Goal: Task Accomplishment & Management: Use online tool/utility

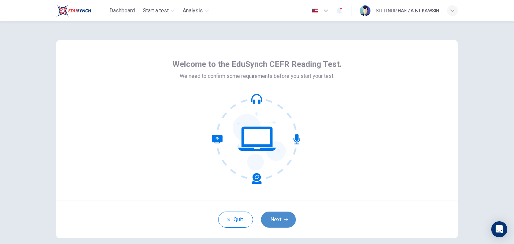
click at [278, 219] on button "Next" at bounding box center [278, 220] width 35 height 16
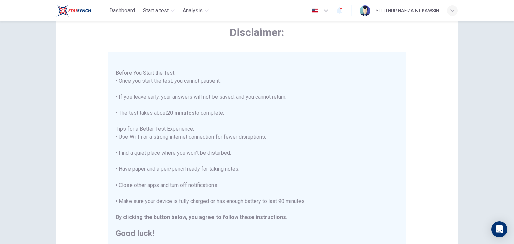
scroll to position [108, 0]
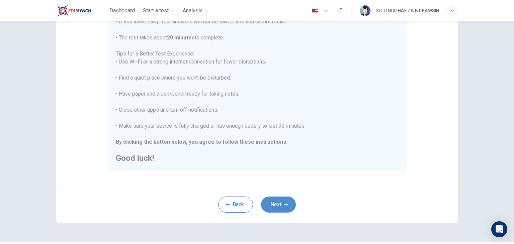
click at [277, 199] on button "Next" at bounding box center [278, 205] width 35 height 16
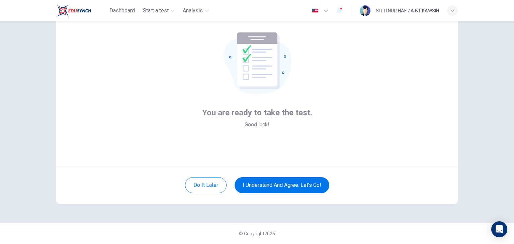
scroll to position [0, 0]
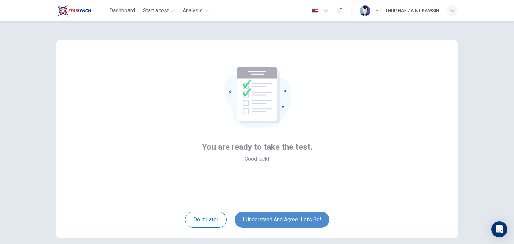
click at [272, 216] on button "I understand and agree. Let’s go!" at bounding box center [281, 220] width 95 height 16
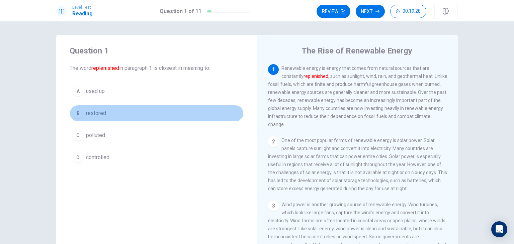
click at [79, 113] on div "B" at bounding box center [78, 113] width 11 height 11
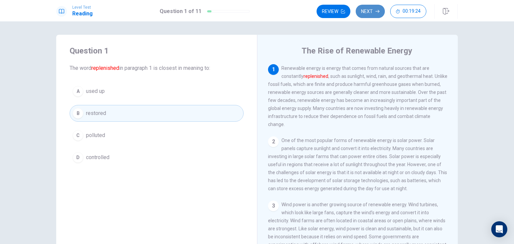
click at [371, 12] on button "Next" at bounding box center [369, 11] width 29 height 13
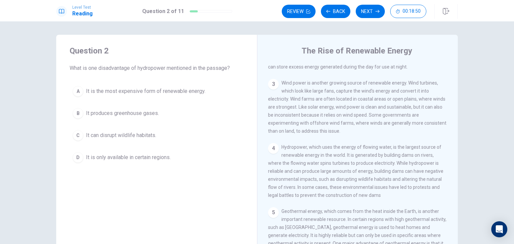
scroll to position [135, 0]
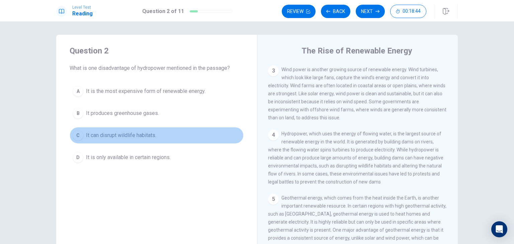
click at [73, 137] on div "C" at bounding box center [78, 135] width 11 height 11
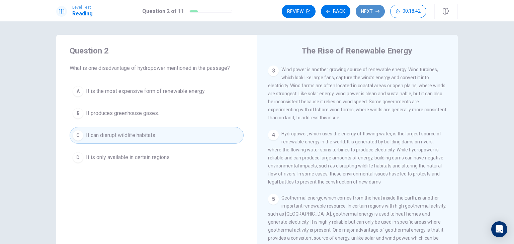
click at [368, 9] on button "Next" at bounding box center [369, 11] width 29 height 13
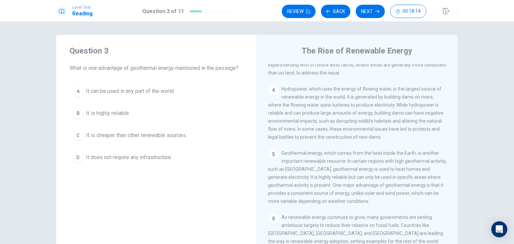
scroll to position [180, 0]
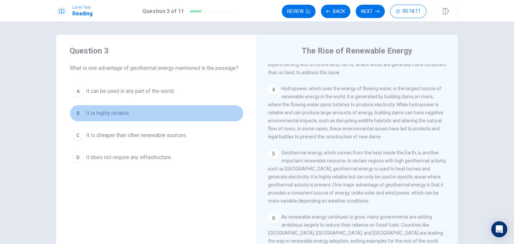
click at [78, 114] on div "B" at bounding box center [78, 113] width 11 height 11
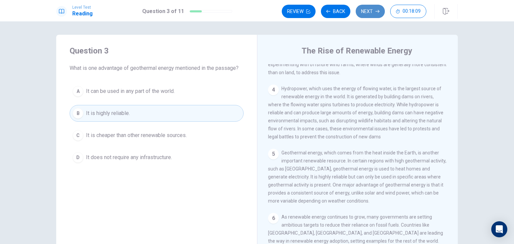
click at [368, 10] on button "Next" at bounding box center [369, 11] width 29 height 13
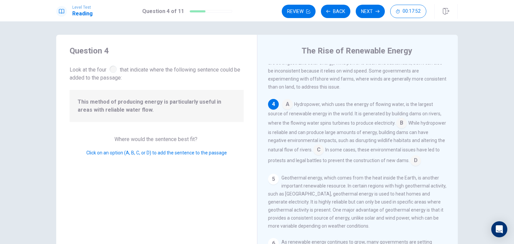
scroll to position [165, 0]
click at [286, 110] on input at bounding box center [287, 105] width 11 height 11
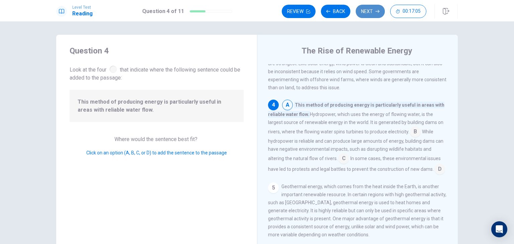
click at [372, 16] on button "Next" at bounding box center [369, 11] width 29 height 13
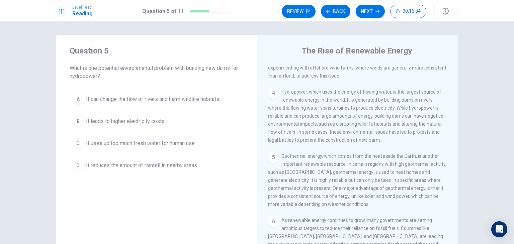
scroll to position [166, 0]
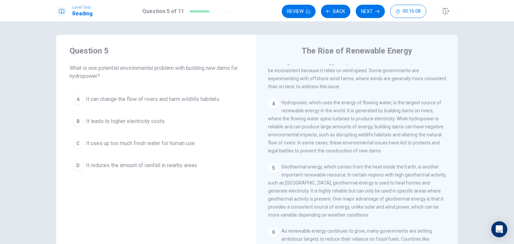
click at [74, 97] on div "A" at bounding box center [78, 99] width 11 height 11
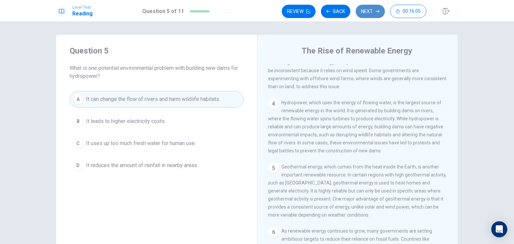
click at [367, 14] on button "Next" at bounding box center [369, 11] width 29 height 13
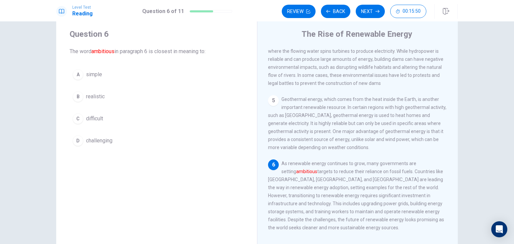
scroll to position [17, 0]
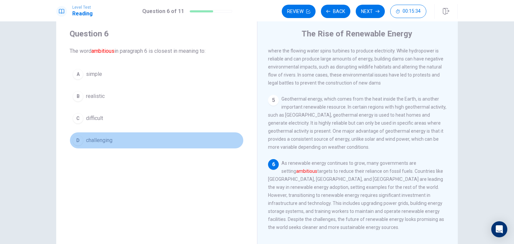
click at [78, 139] on div "D" at bounding box center [78, 140] width 11 height 11
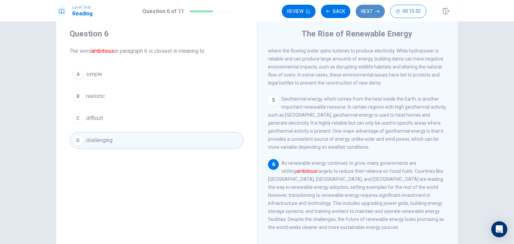
click at [370, 16] on button "Next" at bounding box center [369, 11] width 29 height 13
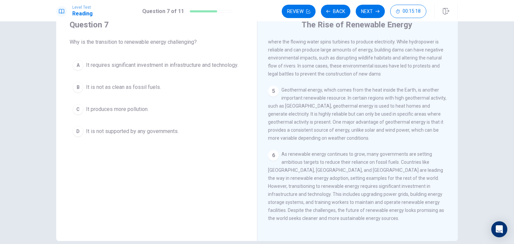
scroll to position [26, 0]
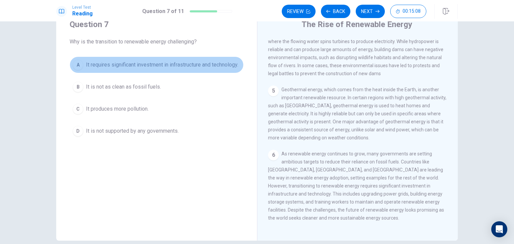
click at [78, 68] on div "A" at bounding box center [78, 65] width 11 height 11
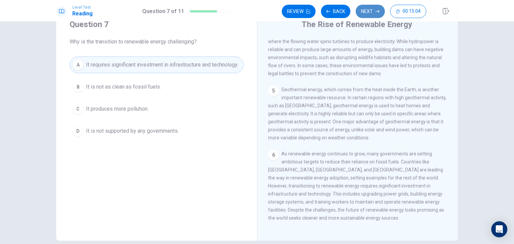
click at [370, 12] on button "Next" at bounding box center [369, 11] width 29 height 13
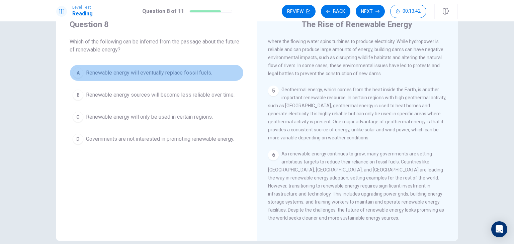
click at [77, 71] on div "A" at bounding box center [78, 73] width 11 height 11
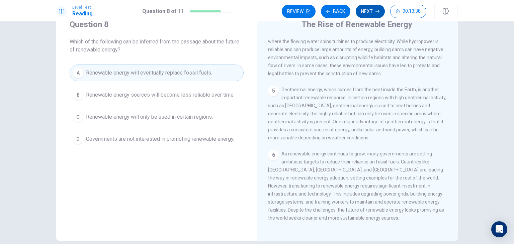
click at [374, 11] on button "Next" at bounding box center [369, 11] width 29 height 13
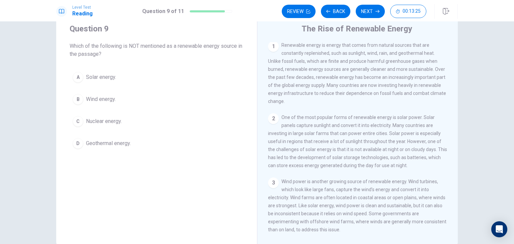
scroll to position [1, 0]
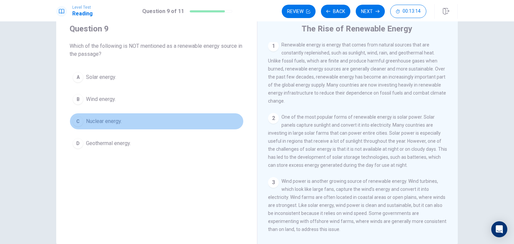
click at [75, 121] on div "C" at bounding box center [78, 121] width 11 height 11
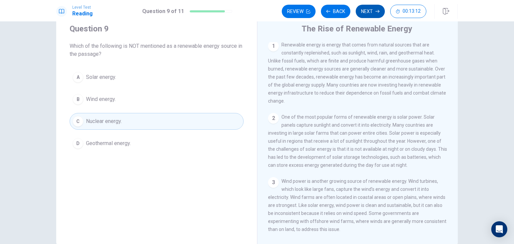
click at [365, 7] on button "Next" at bounding box center [369, 11] width 29 height 13
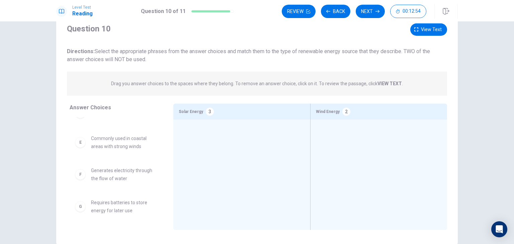
scroll to position [0, 0]
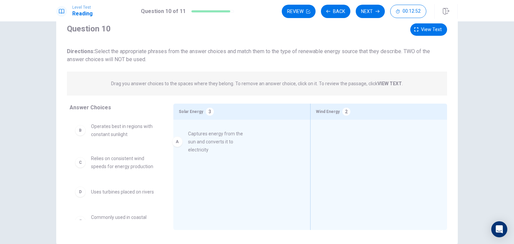
drag, startPoint x: 79, startPoint y: 133, endPoint x: 182, endPoint y: 140, distance: 102.9
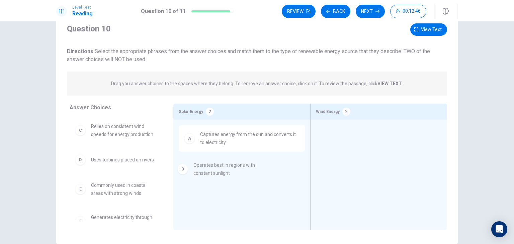
drag, startPoint x: 92, startPoint y: 131, endPoint x: 201, endPoint y: 172, distance: 115.5
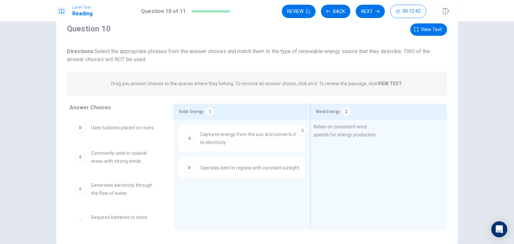
drag, startPoint x: 123, startPoint y: 134, endPoint x: 352, endPoint y: 134, distance: 229.0
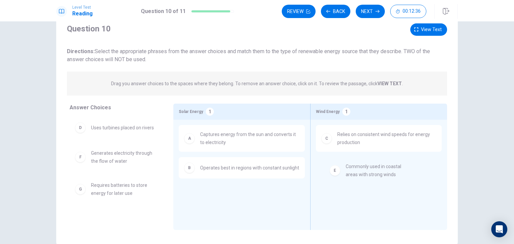
drag, startPoint x: 124, startPoint y: 154, endPoint x: 387, endPoint y: 169, distance: 263.2
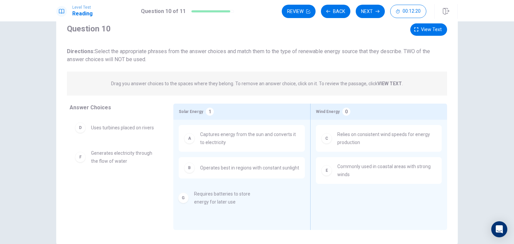
drag, startPoint x: 106, startPoint y: 188, endPoint x: 214, endPoint y: 197, distance: 109.1
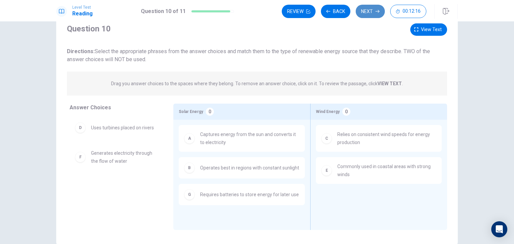
click at [370, 11] on button "Next" at bounding box center [369, 11] width 29 height 13
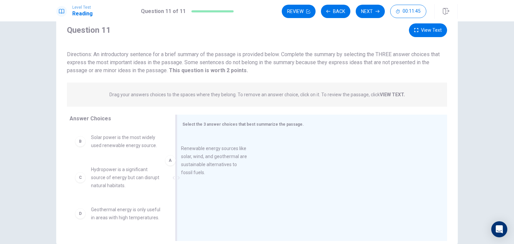
drag, startPoint x: 126, startPoint y: 143, endPoint x: 224, endPoint y: 156, distance: 99.1
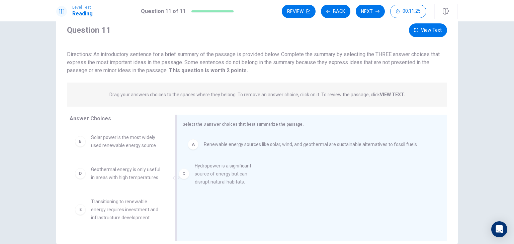
drag, startPoint x: 107, startPoint y: 178, endPoint x: 215, endPoint y: 175, distance: 108.0
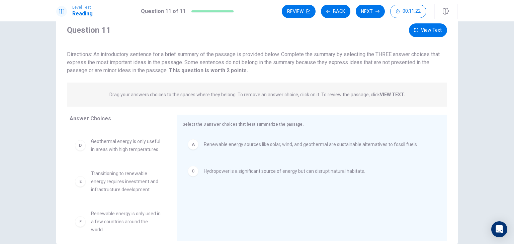
scroll to position [44, 0]
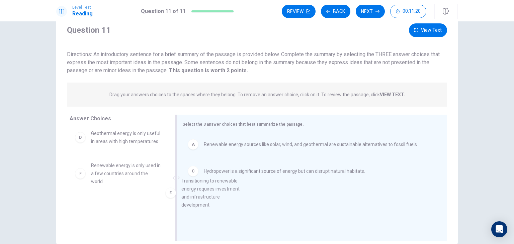
drag, startPoint x: 114, startPoint y: 185, endPoint x: 221, endPoint y: 206, distance: 109.0
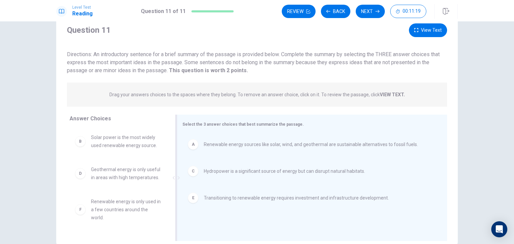
scroll to position [4, 0]
click at [366, 16] on button "Next" at bounding box center [369, 11] width 29 height 13
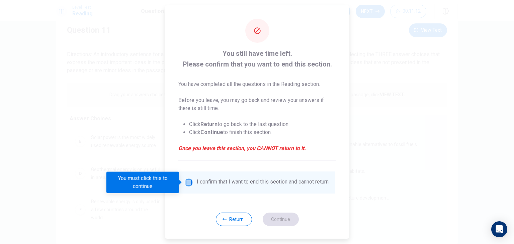
click at [189, 180] on input "You must click this to continue" at bounding box center [189, 183] width 8 height 8
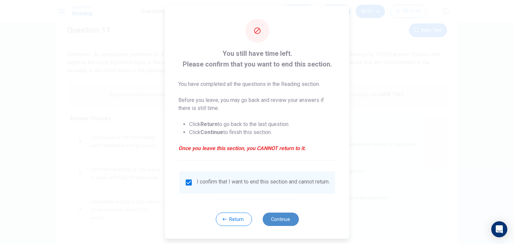
click at [287, 226] on button "Continue" at bounding box center [280, 219] width 36 height 13
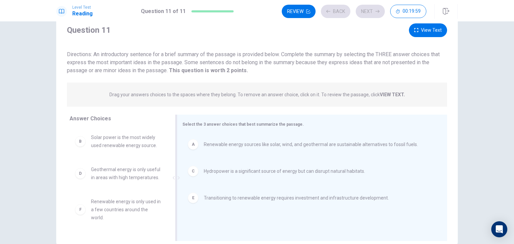
scroll to position [58, 0]
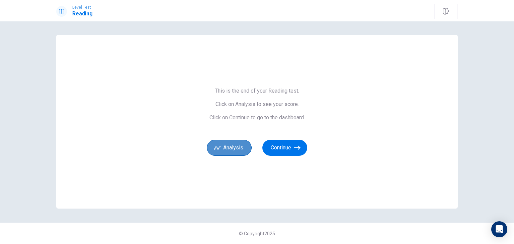
click at [238, 143] on button "Analysis" at bounding box center [229, 148] width 45 height 16
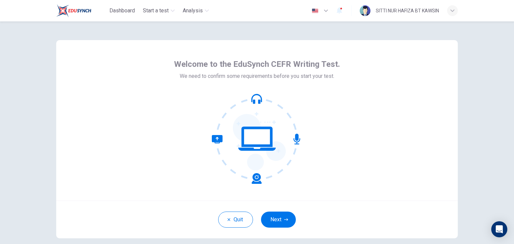
click at [254, 101] on icon at bounding box center [257, 139] width 90 height 90
click at [296, 141] on icon at bounding box center [296, 139] width 7 height 11
click at [255, 176] on icon at bounding box center [257, 139] width 90 height 90
click at [213, 138] on icon at bounding box center [237, 159] width 50 height 49
click at [283, 214] on button "Next" at bounding box center [278, 220] width 35 height 16
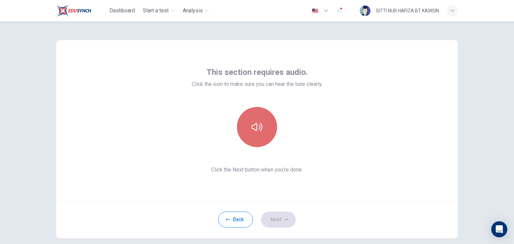
click at [266, 136] on button "button" at bounding box center [257, 127] width 40 height 40
click at [262, 135] on button "button" at bounding box center [257, 127] width 40 height 40
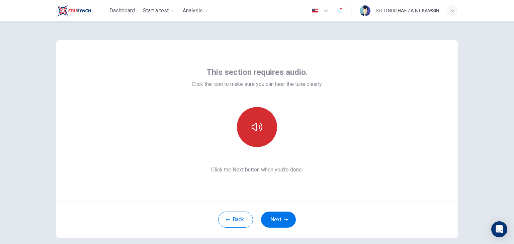
click at [263, 129] on button "button" at bounding box center [257, 127] width 40 height 40
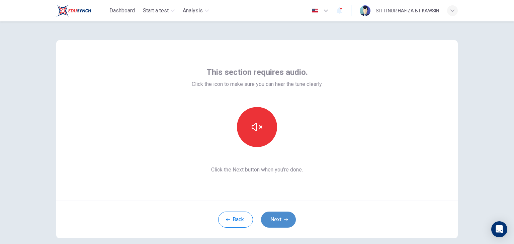
click at [280, 221] on button "Next" at bounding box center [278, 220] width 35 height 16
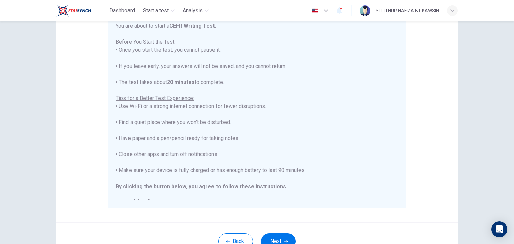
scroll to position [8, 0]
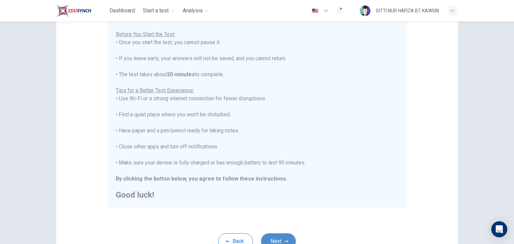
click at [273, 234] on button "Next" at bounding box center [278, 241] width 35 height 16
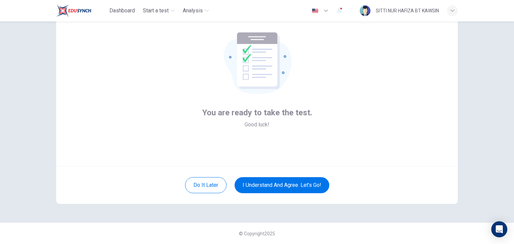
scroll to position [0, 0]
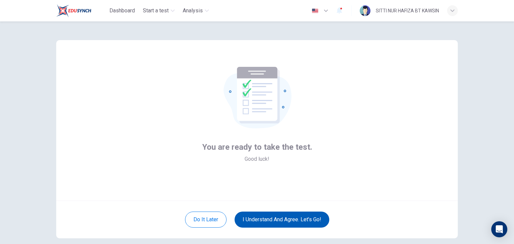
click at [299, 216] on button "I understand and agree. Let’s go!" at bounding box center [281, 220] width 95 height 16
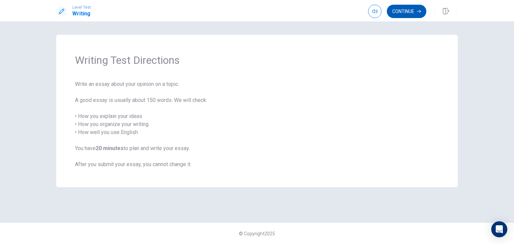
click at [409, 12] on button "Continue" at bounding box center [406, 11] width 39 height 13
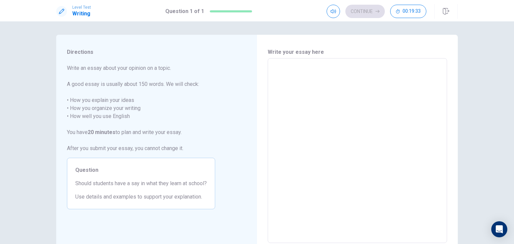
click at [302, 67] on textarea at bounding box center [357, 151] width 170 height 174
type textarea "f"
type textarea "x"
type textarea "fr"
type textarea "x"
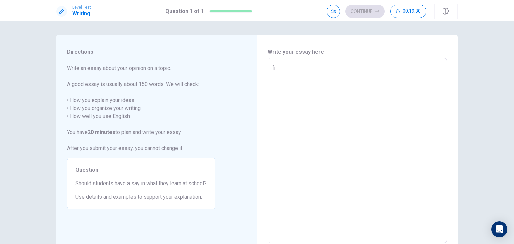
type textarea "fro"
type textarea "x"
type textarea "from"
type textarea "x"
type textarea "from"
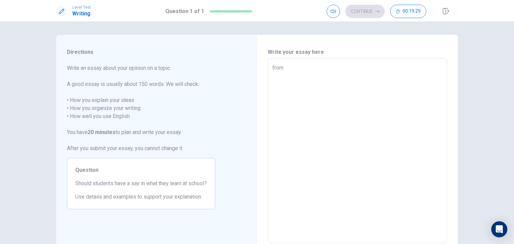
type textarea "x"
type textarea "from m"
type textarea "x"
type textarea "from my"
type textarea "x"
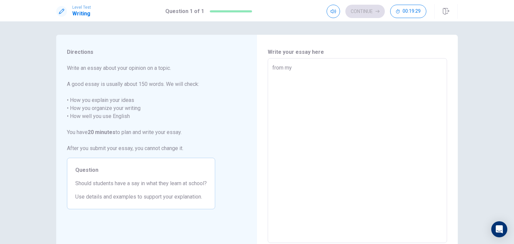
type textarea "from my"
type textarea "x"
type textarea "from my v"
type textarea "x"
type textarea "from my va"
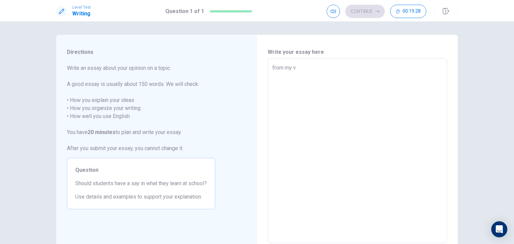
type textarea "x"
type textarea "from my van"
type textarea "x"
type textarea "from my vant"
type textarea "x"
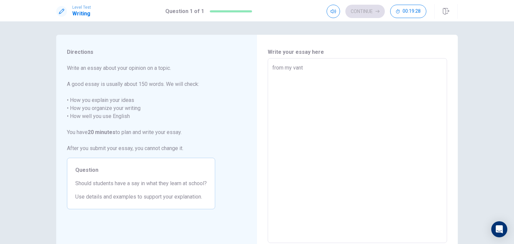
type textarea "from my vanta"
type textarea "x"
type textarea "from my vantag"
type textarea "x"
type textarea "from my vantage"
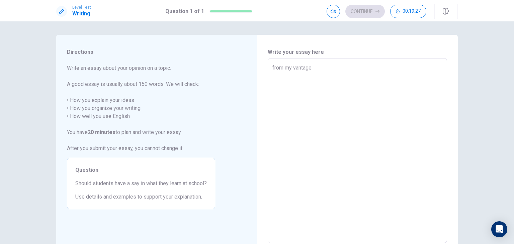
type textarea "x"
type textarea "from my vantage"
type textarea "x"
type textarea "from my vantage p"
type textarea "x"
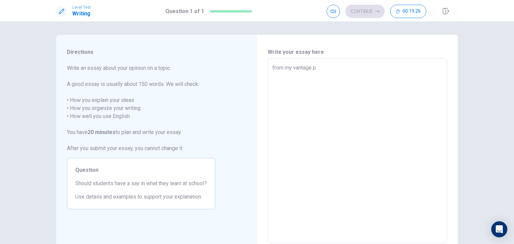
type textarea "from my vantage po"
type textarea "x"
type textarea "from my vantage poi"
type textarea "x"
type textarea "from my vantage poin"
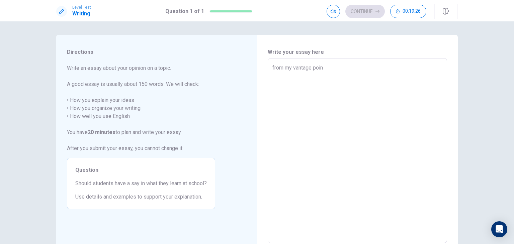
type textarea "x"
type textarea "from my vantage point"
type textarea "x"
type textarea "from my vantage point,"
type textarea "x"
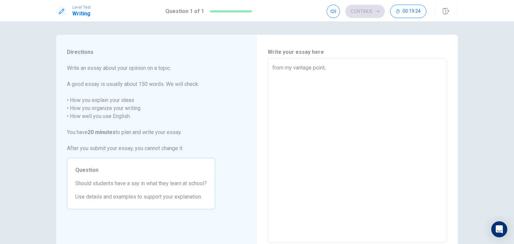
type textarea "from my vantage point,"
type textarea "x"
type textarea "from my vantage point, y"
type textarea "x"
type textarea "from my vantage point, ye"
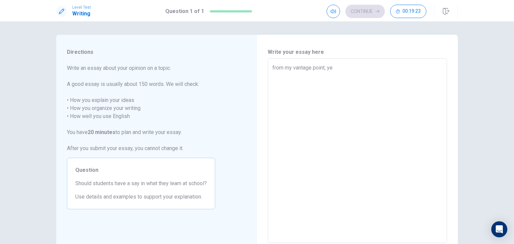
type textarea "x"
type textarea "from my vantage point, yes"
type textarea "x"
type textarea "from my vantage point, yes."
type textarea "x"
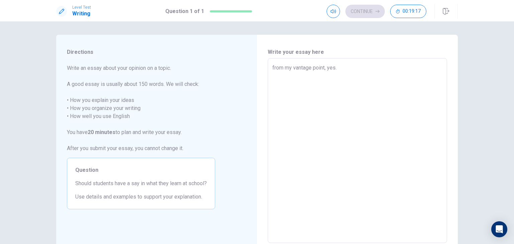
type textarea "from my vantage point, yes.S"
type textarea "x"
type textarea "from my vantage point, [DOMAIN_NAME]"
type textarea "x"
type textarea "from my vantage point, yes.Stu"
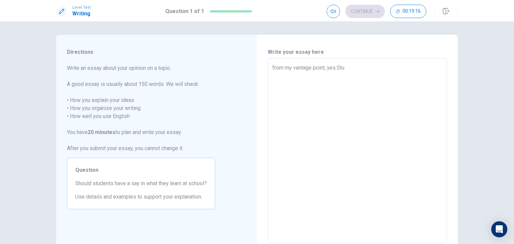
type textarea "x"
type textarea "from my vantage point, yes.Stud"
type textarea "x"
type textarea "from my vantage point, yes.Stude"
type textarea "x"
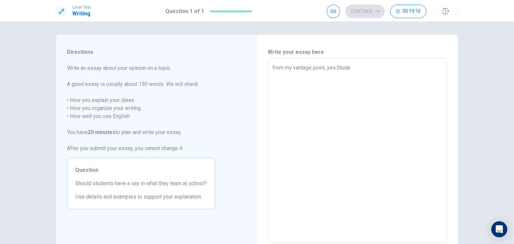
type textarea "from my vantage point, yes.Studen"
type textarea "x"
type textarea "from my vantage point, yes.Student"
type textarea "x"
type textarea "from my vantage point, yes.Students"
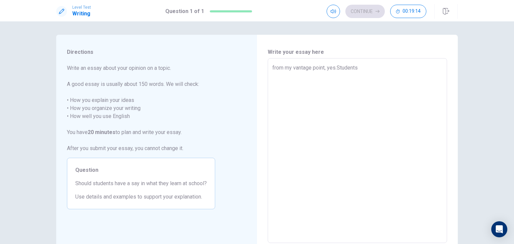
type textarea "x"
type textarea "from my vantage point, yes.Students d"
type textarea "x"
type textarea "from my vantage point, yes.Students"
type textarea "x"
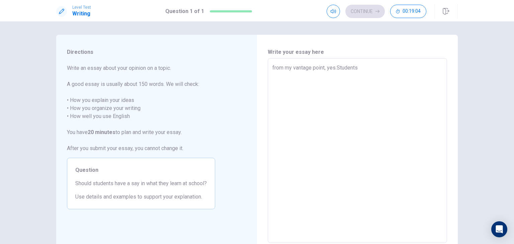
type textarea "from my vantage point, yes.Students"
type textarea "x"
type textarea "from my vantage point, yes.Student"
type textarea "x"
type textarea "from my vantage point, yes.Studen"
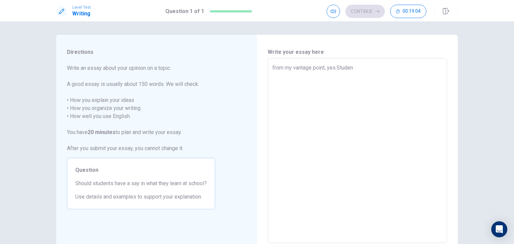
type textarea "x"
type textarea "from my vantage point, yes.Stude"
type textarea "x"
type textarea "from my vantage point, yes.Stud"
type textarea "x"
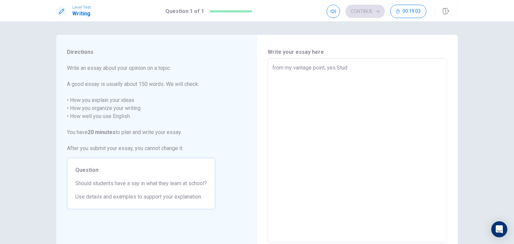
type textarea "from my vantage point, yes.Stu"
type textarea "x"
type textarea "from my vantage point, [DOMAIN_NAME]"
type textarea "x"
type textarea "from my vantage point, yes.S"
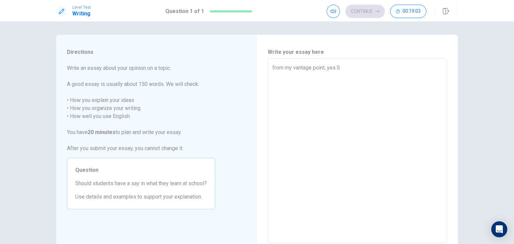
type textarea "x"
type textarea "from my vantage point, yes."
type textarea "x"
type textarea "from my vantage point, yes"
type textarea "x"
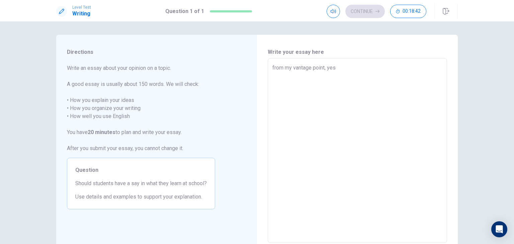
type textarea "from my vantage point, ye"
type textarea "x"
type textarea "from my vantage point, y"
type textarea "x"
type textarea "from my vantage point,"
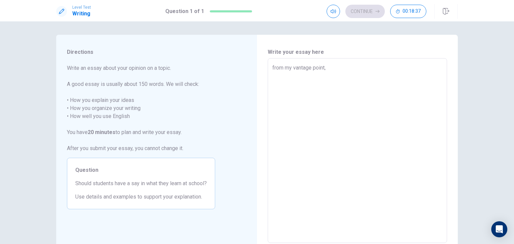
type textarea "x"
type textarea "from my vantage point, I"
type textarea "x"
type textarea "from my vantage point, I"
type textarea "x"
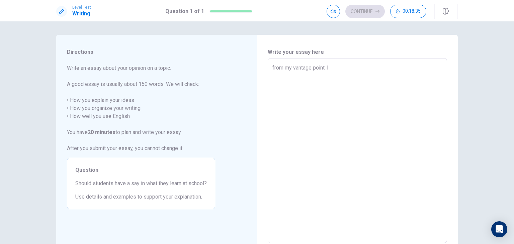
type textarea "from my vantage point, I d"
type textarea "x"
type textarea "from my vantage point, I do"
type textarea "x"
type textarea "from my vantage point, I don"
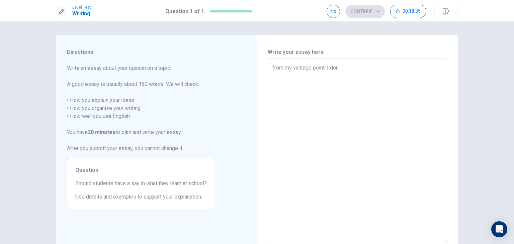
type textarea "x"
type textarea "from my vantage point, I dont"
type textarea "x"
type textarea "from my vantage point, I dont"
type textarea "x"
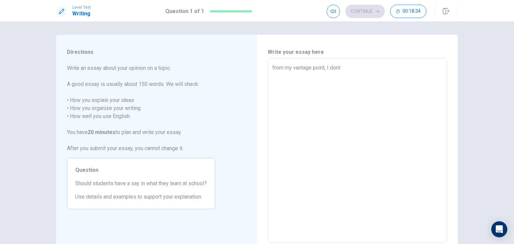
type textarea "from my vantage point, I dont t"
type textarea "x"
type textarea "from my vantage point, I dont th"
type textarea "x"
type textarea "from my vantage point, I dont thi"
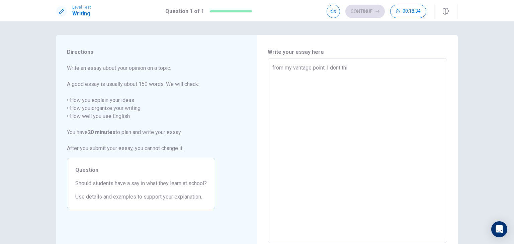
type textarea "x"
type textarea "from my vantage point, I dont thin"
type textarea "x"
type textarea "from my vantage point, I dont think"
type textarea "x"
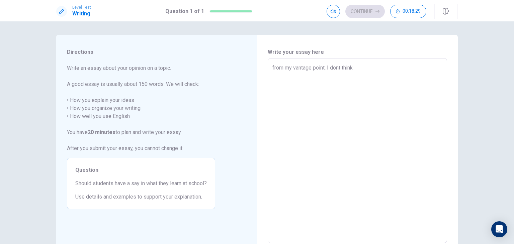
type textarea "from my vantage point, I dont thin"
type textarea "x"
type textarea "from my vantage point, I dont thi"
type textarea "x"
type textarea "from my vantage point, I dont th"
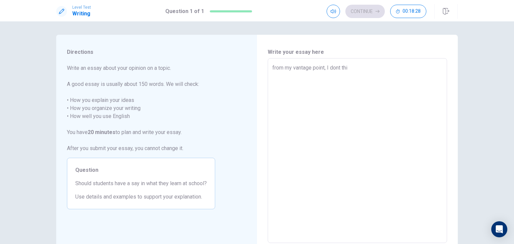
type textarea "x"
type textarea "from my vantage point, I dont t"
type textarea "x"
type textarea "from my vantage point, I dont"
type textarea "x"
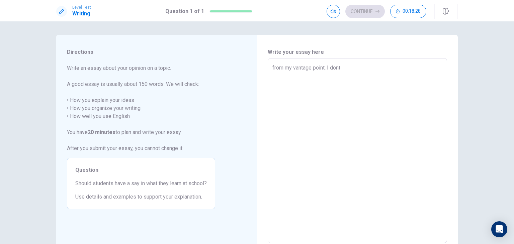
type textarea "from my vantage point, I dont"
type textarea "x"
type textarea "from my vantage point, I don"
type textarea "x"
type textarea "from my vantage point, I do"
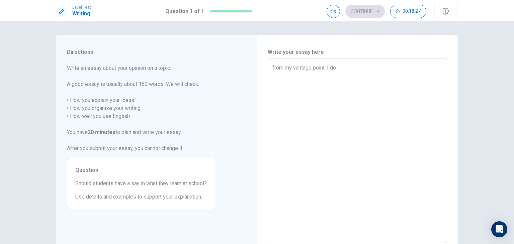
type textarea "x"
type textarea "from my vantage point, I do"
type textarea "x"
type textarea "from my vantage point, I do n"
type textarea "x"
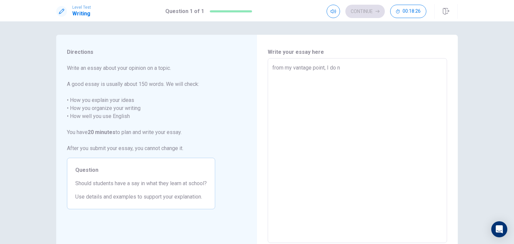
type textarea "from my vantage point, I do no"
type textarea "x"
type textarea "from my vantage point, I do not"
type textarea "x"
type textarea "from my vantage point, I do not"
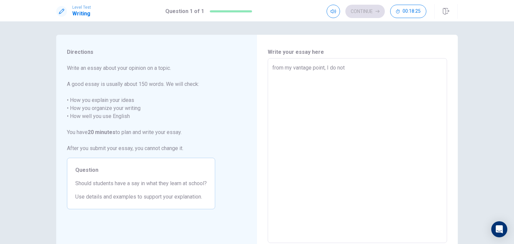
type textarea "x"
type textarea "from my vantage point, I do not t"
type textarea "x"
type textarea "from my vantage point, I do not th"
type textarea "x"
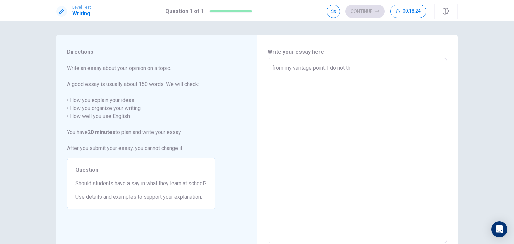
type textarea "from my vantage point, I do not thi"
type textarea "x"
type textarea "from my vantage point, I do not thin"
type textarea "x"
type textarea "from my vantage point, I do not think"
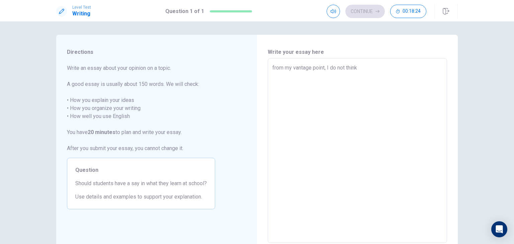
type textarea "x"
type textarea "from my vantage point, I do not think"
type textarea "x"
type textarea "from my vantage point, I do not think t"
type textarea "x"
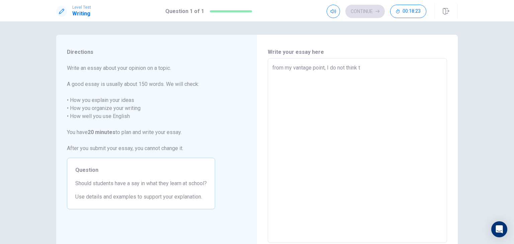
type textarea "from my vantage point, I do not think th"
type textarea "x"
type textarea "from my vantage point, I do not think t"
type textarea "x"
type textarea "from my vantage point, I do not think"
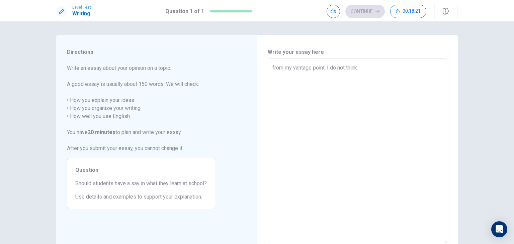
type textarea "x"
type textarea "from my vantage point, I do not think d"
type textarea "x"
type textarea "from my vantage point, I do not think"
type textarea "x"
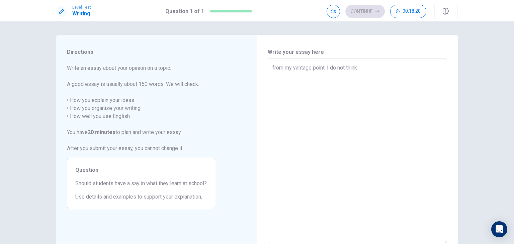
type textarea "from my vantage point, I do not think s"
type textarea "x"
type textarea "from my vantage point, I do not think sc"
type textarea "x"
type textarea "from my vantage point, I do not think sch"
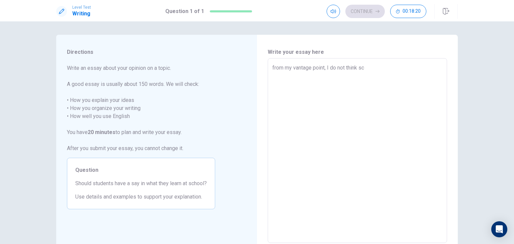
type textarea "x"
type textarea "from my vantage point, I do not think scho"
type textarea "x"
type textarea "from my vantage point, I do not think schoo"
type textarea "x"
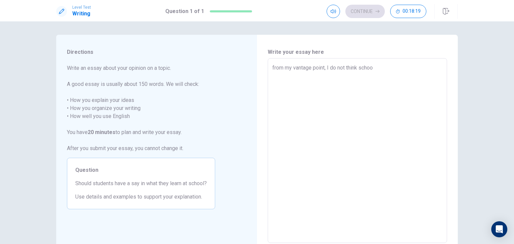
type textarea "from my vantage point, I do not think school"
type textarea "x"
type textarea "from my vantage point, I do not think schools"
type textarea "x"
type textarea "from my vantage point, I do not think schools"
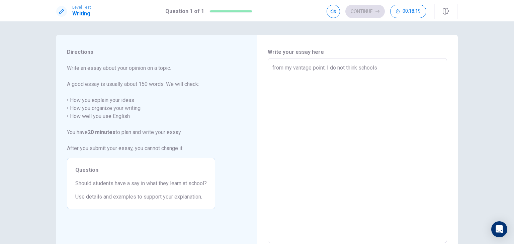
type textarea "x"
type textarea "from my vantage point, I do not think schools s"
type textarea "x"
type textarea "from my vantage point, I do not think schools sh"
type textarea "x"
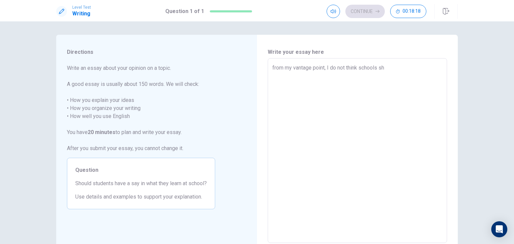
type textarea "from my vantage point, I do not think schools sho"
type textarea "x"
type textarea "from my vantage point, I do not think schools shou"
type textarea "x"
type textarea "from my vantage point, I do not think schools shoul"
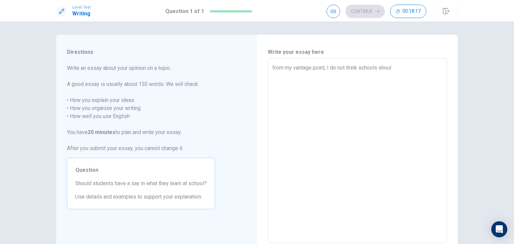
type textarea "x"
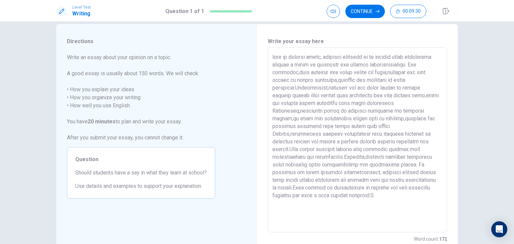
scroll to position [10, 0]
click at [273, 57] on textarea at bounding box center [357, 140] width 170 height 174
click at [330, 58] on textarea at bounding box center [357, 140] width 170 height 174
click at [349, 57] on textarea at bounding box center [357, 140] width 170 height 174
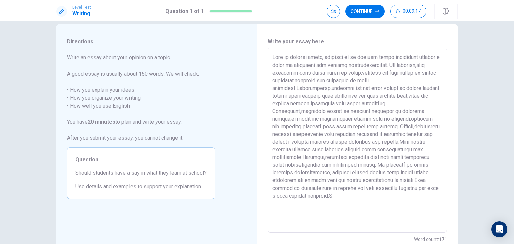
click at [352, 57] on textarea at bounding box center [357, 140] width 170 height 174
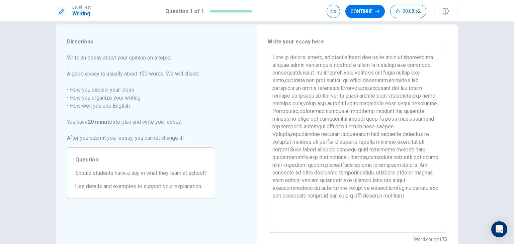
click at [301, 63] on textarea at bounding box center [357, 140] width 170 height 174
click at [354, 65] on textarea at bounding box center [357, 140] width 170 height 174
click at [372, 64] on textarea at bounding box center [357, 140] width 170 height 174
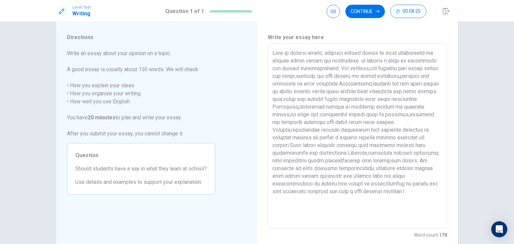
scroll to position [15, 0]
click at [425, 108] on textarea at bounding box center [357, 136] width 170 height 174
click at [369, 200] on textarea at bounding box center [357, 136] width 170 height 174
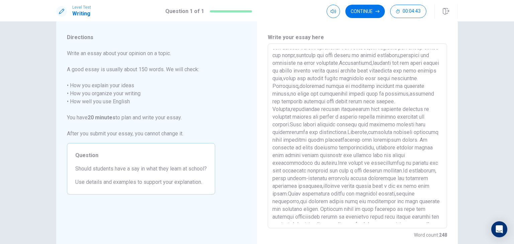
scroll to position [0, 0]
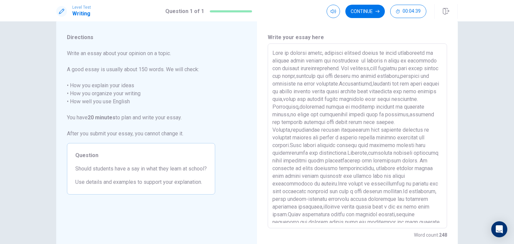
click at [394, 80] on textarea at bounding box center [357, 136] width 170 height 174
click at [366, 106] on textarea at bounding box center [357, 136] width 170 height 174
click at [362, 91] on textarea at bounding box center [357, 136] width 170 height 174
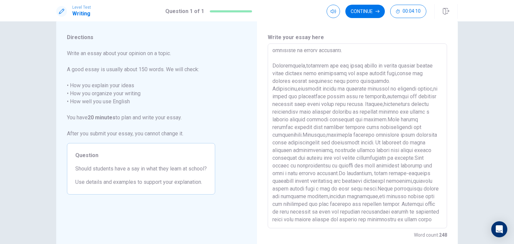
scroll to position [34, 0]
click at [428, 131] on textarea at bounding box center [357, 136] width 170 height 174
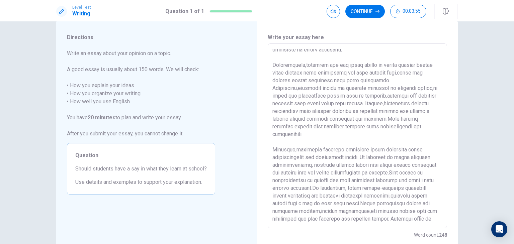
scroll to position [57, 0]
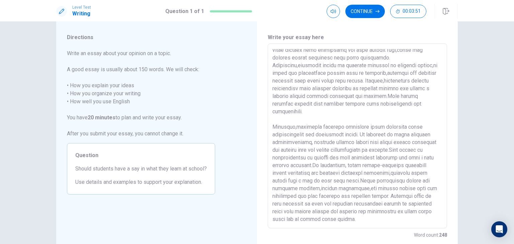
click at [410, 126] on textarea at bounding box center [357, 136] width 170 height 174
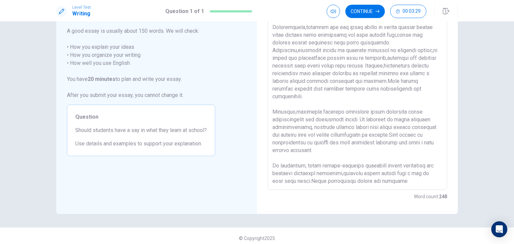
scroll to position [0, 0]
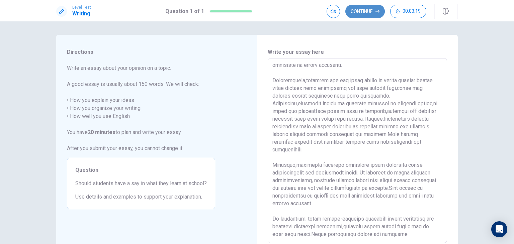
click at [366, 13] on button "Continue" at bounding box center [364, 11] width 39 height 13
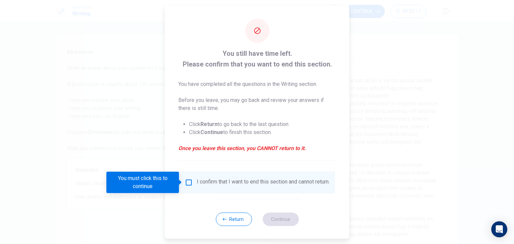
click at [188, 180] on input "You must click this to continue" at bounding box center [189, 183] width 8 height 8
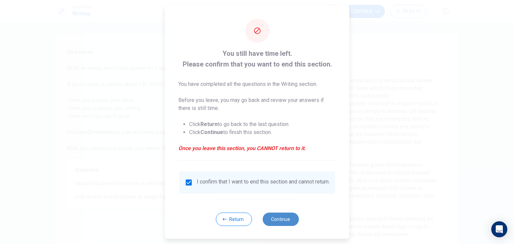
click at [281, 222] on button "Continue" at bounding box center [280, 219] width 36 height 13
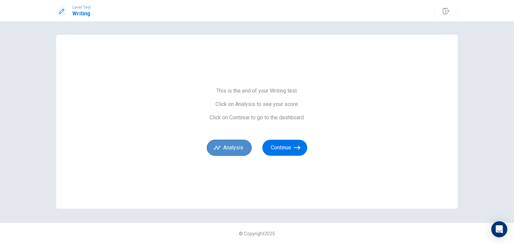
click at [234, 145] on button "Analysis" at bounding box center [229, 148] width 45 height 16
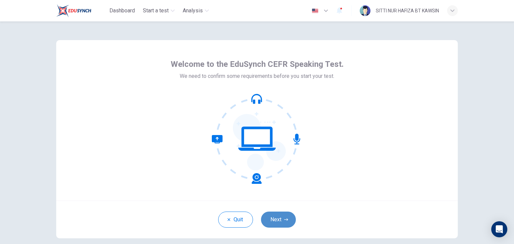
click at [279, 219] on button "Next" at bounding box center [278, 220] width 35 height 16
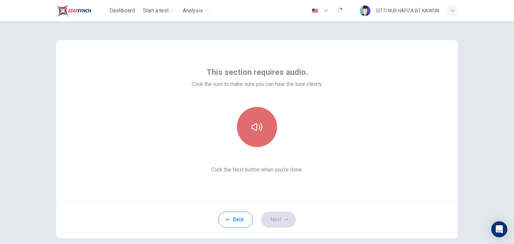
click at [265, 138] on button "button" at bounding box center [257, 127] width 40 height 40
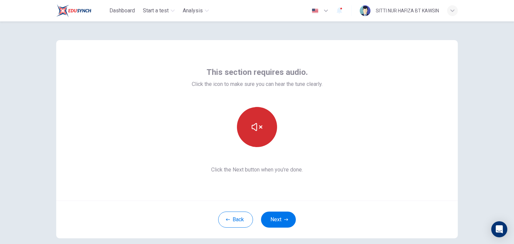
click at [265, 138] on button "button" at bounding box center [257, 127] width 40 height 40
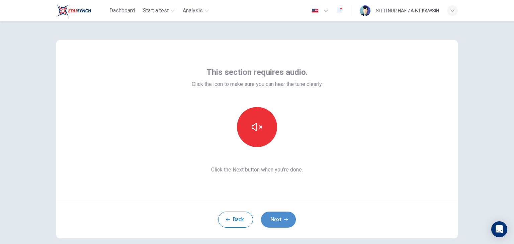
click at [277, 214] on button "Next" at bounding box center [278, 220] width 35 height 16
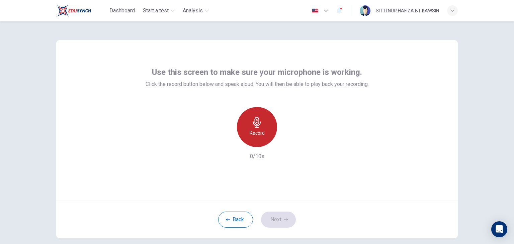
click at [261, 139] on div "Record" at bounding box center [257, 127] width 40 height 40
click at [261, 139] on div "Stop" at bounding box center [257, 127] width 40 height 40
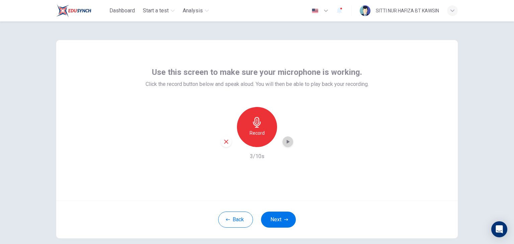
click at [285, 143] on icon "button" at bounding box center [287, 141] width 7 height 7
click at [276, 217] on button "Next" at bounding box center [278, 220] width 35 height 16
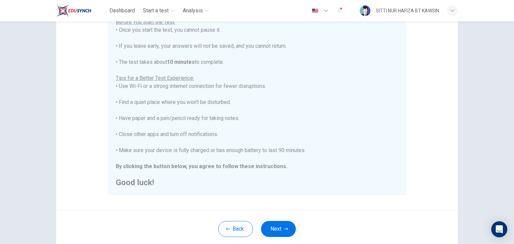
scroll to position [84, 0]
click at [282, 225] on button "Next" at bounding box center [278, 229] width 35 height 16
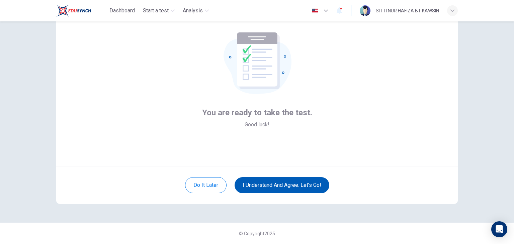
scroll to position [0, 0]
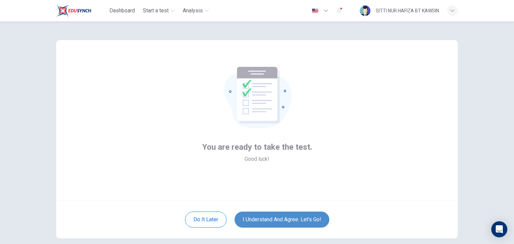
click at [302, 216] on button "I understand and agree. Let’s go!" at bounding box center [281, 220] width 95 height 16
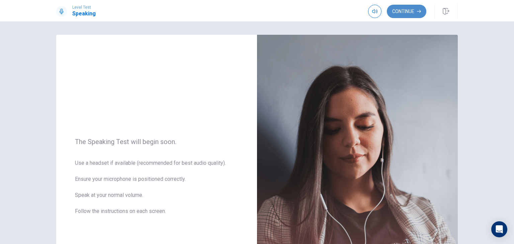
click at [405, 14] on button "Continue" at bounding box center [406, 11] width 39 height 13
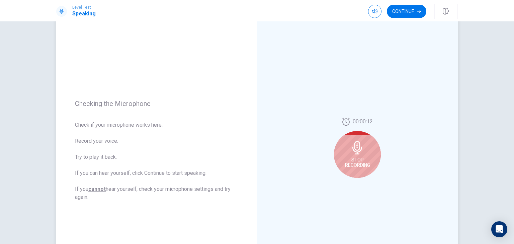
scroll to position [35, 0]
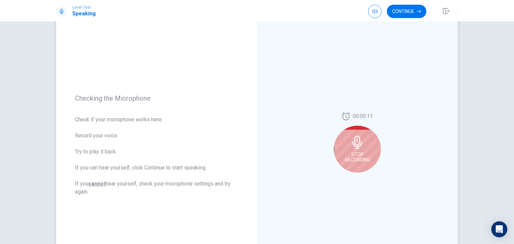
click at [348, 147] on div "Stop Recording" at bounding box center [357, 149] width 47 height 47
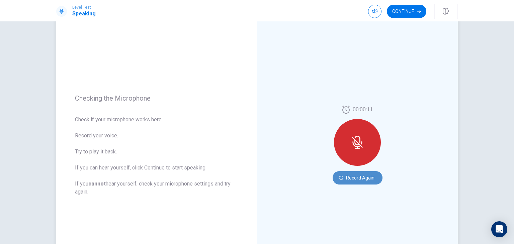
click at [355, 178] on button "Record Again" at bounding box center [357, 177] width 50 height 13
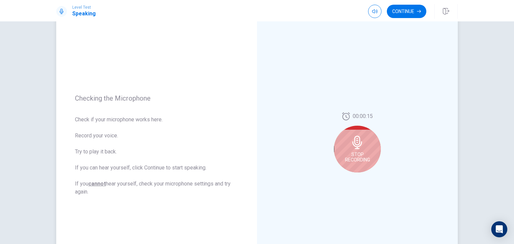
click at [356, 143] on icon at bounding box center [356, 142] width 13 height 13
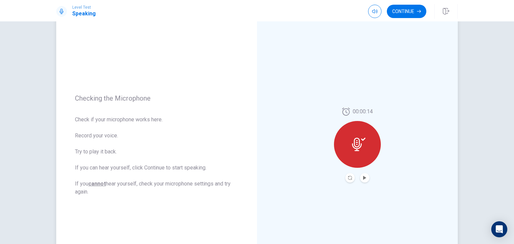
click at [361, 159] on div at bounding box center [357, 144] width 47 height 47
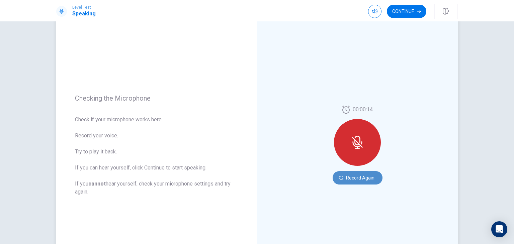
click at [357, 176] on button "Record Again" at bounding box center [357, 177] width 50 height 13
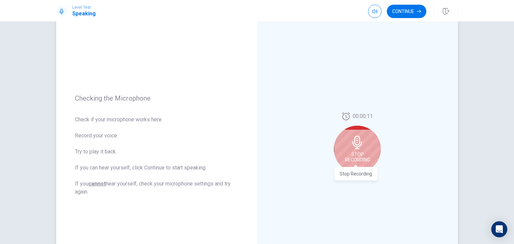
click at [361, 157] on span "Stop Recording" at bounding box center [357, 157] width 25 height 11
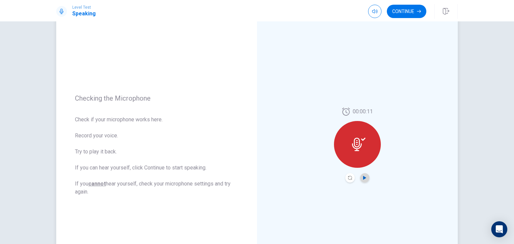
click at [363, 177] on icon "Play Audio" at bounding box center [364, 178] width 3 height 4
click at [361, 147] on icon at bounding box center [358, 144] width 13 height 13
click at [349, 142] on div at bounding box center [357, 144] width 47 height 47
click at [348, 177] on icon "Record Again" at bounding box center [350, 178] width 4 height 4
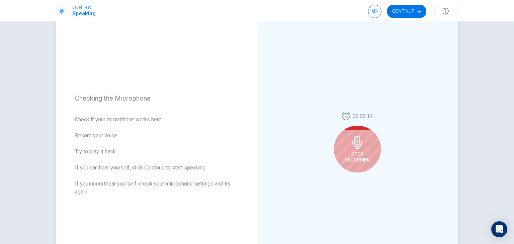
click at [358, 149] on div "Stop Recording" at bounding box center [357, 149] width 47 height 47
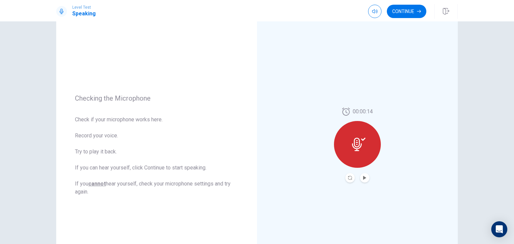
click at [350, 178] on button "Record Again" at bounding box center [349, 177] width 9 height 9
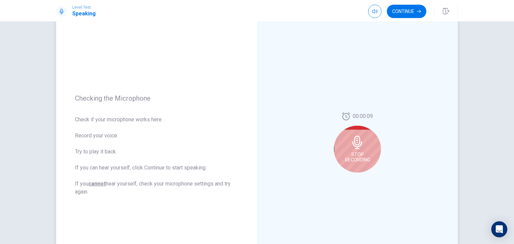
click at [356, 165] on div "Stop Recording" at bounding box center [357, 149] width 47 height 47
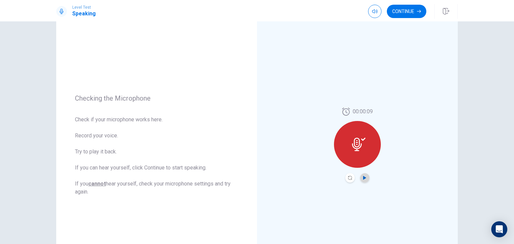
click at [363, 176] on icon "Play Audio" at bounding box center [364, 178] width 3 height 4
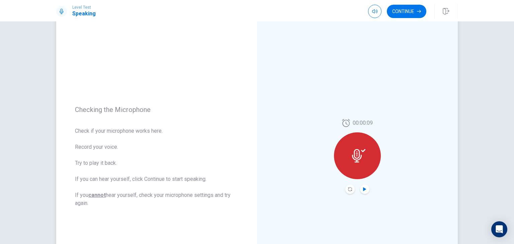
scroll to position [20, 0]
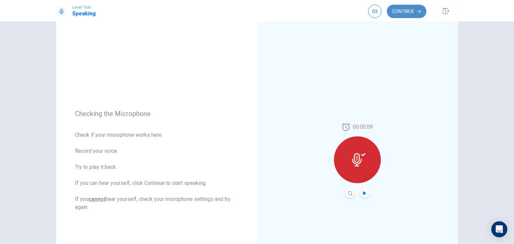
click at [402, 14] on button "Continue" at bounding box center [406, 11] width 39 height 13
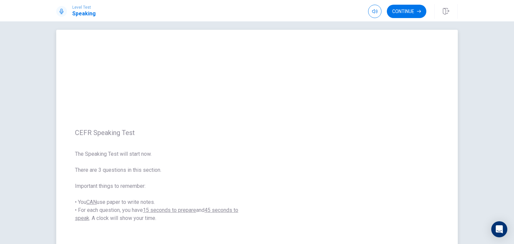
scroll to position [4, 0]
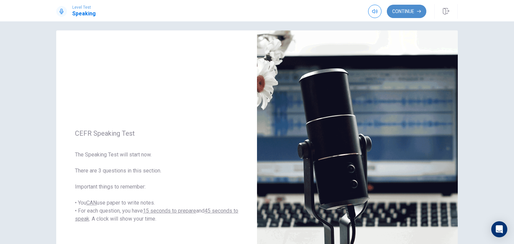
click at [398, 12] on button "Continue" at bounding box center [406, 11] width 39 height 13
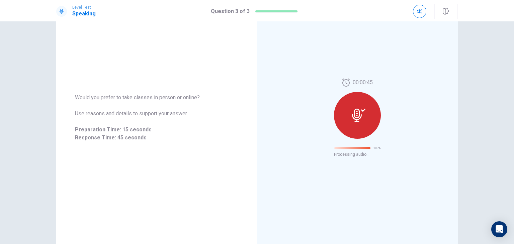
scroll to position [0, 0]
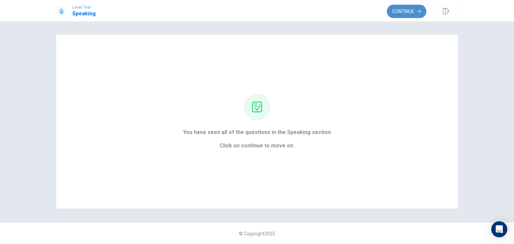
click at [406, 12] on button "Continue" at bounding box center [406, 11] width 39 height 13
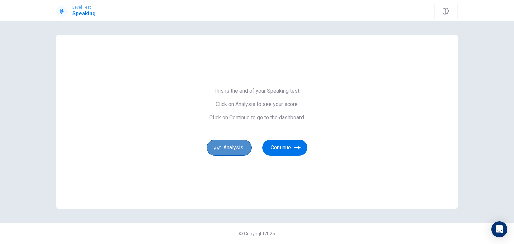
click at [231, 147] on button "Analysis" at bounding box center [229, 148] width 45 height 16
